Goal: Task Accomplishment & Management: Manage account settings

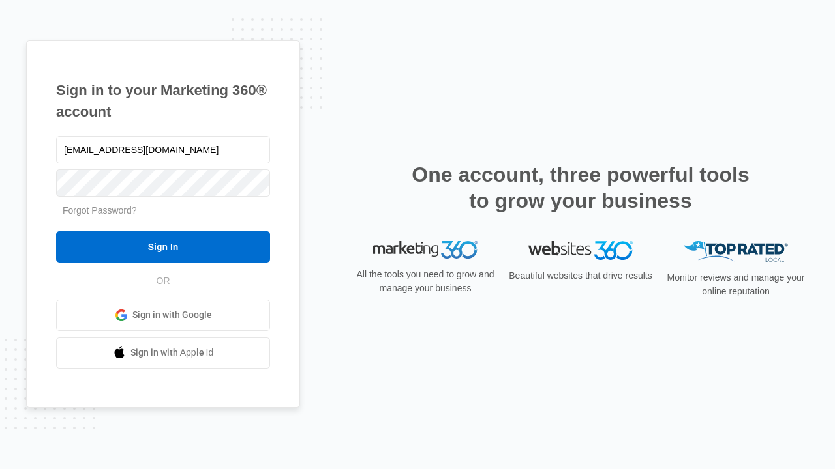
type input "[EMAIL_ADDRESS][DOMAIN_NAME]"
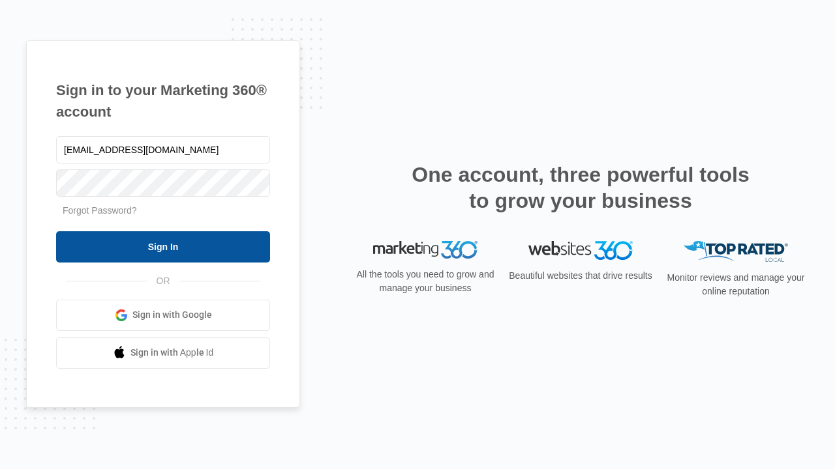
click at [163, 246] on input "Sign In" at bounding box center [163, 246] width 214 height 31
